Goal: Entertainment & Leisure: Consume media (video, audio)

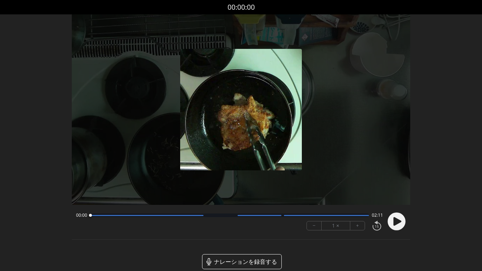
click at [400, 222] on icon at bounding box center [397, 221] width 8 height 9
click at [355, 228] on button "+" at bounding box center [357, 225] width 14 height 9
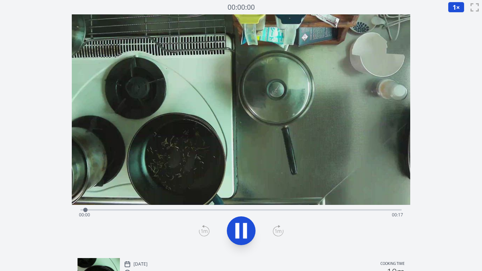
click at [290, 209] on div "Time elapsed: 00:00 Time remaining: 00:17" at bounding box center [241, 214] width 324 height 11
click at [318, 209] on div "経過時間: 00:11 残り時間: 00:06" at bounding box center [241, 214] width 324 height 11
click at [348, 208] on div "経過時間: 00:13 残り時間: 00:04" at bounding box center [240, 209] width 321 height 9
click at [370, 207] on div "Time elapsed: 00:14 Time remaining: 00:02" at bounding box center [240, 209] width 321 height 9
click at [377, 209] on div "Time elapsed: 00:16 Time remaining: 00:00" at bounding box center [241, 214] width 324 height 11
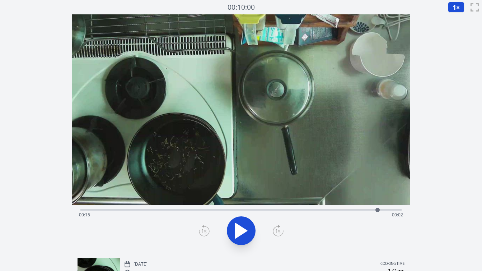
click at [368, 210] on div "Time elapsed: 00:15 Time remaining: 00:02" at bounding box center [241, 214] width 324 height 11
click at [243, 229] on icon at bounding box center [241, 230] width 12 height 15
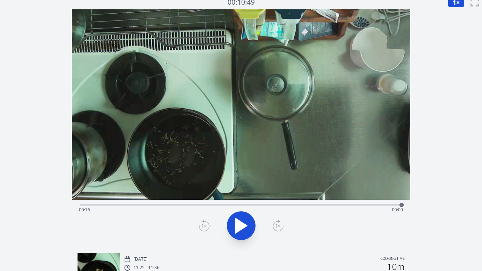
scroll to position [1, 0]
